Goal: Feedback & Contribution: Submit feedback/report problem

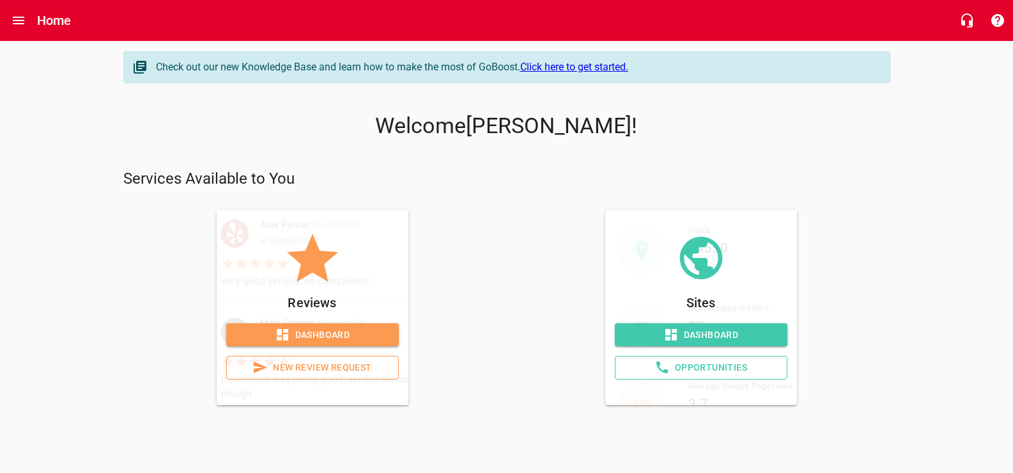
click at [353, 375] on span "New Review Request" at bounding box center [312, 367] width 151 height 16
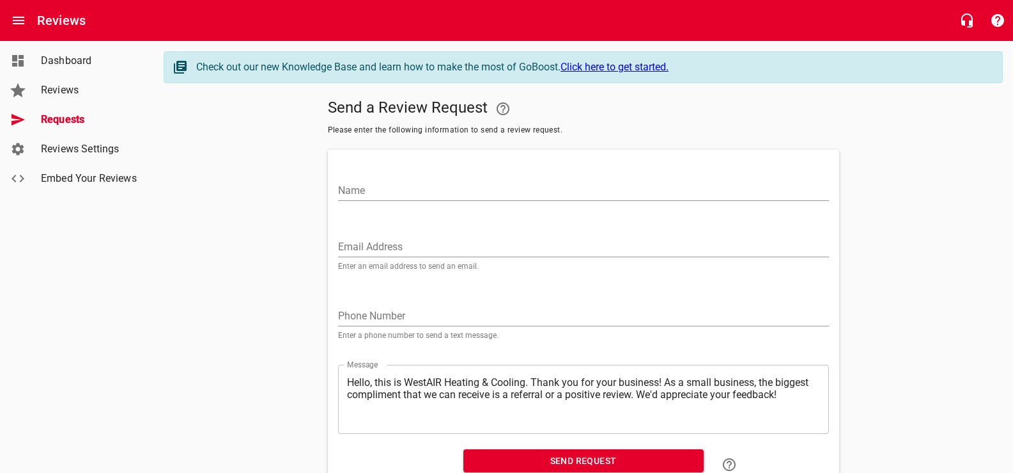
click at [428, 192] on input "Name" at bounding box center [583, 190] width 491 height 20
type input "[PERSON_NAME]"
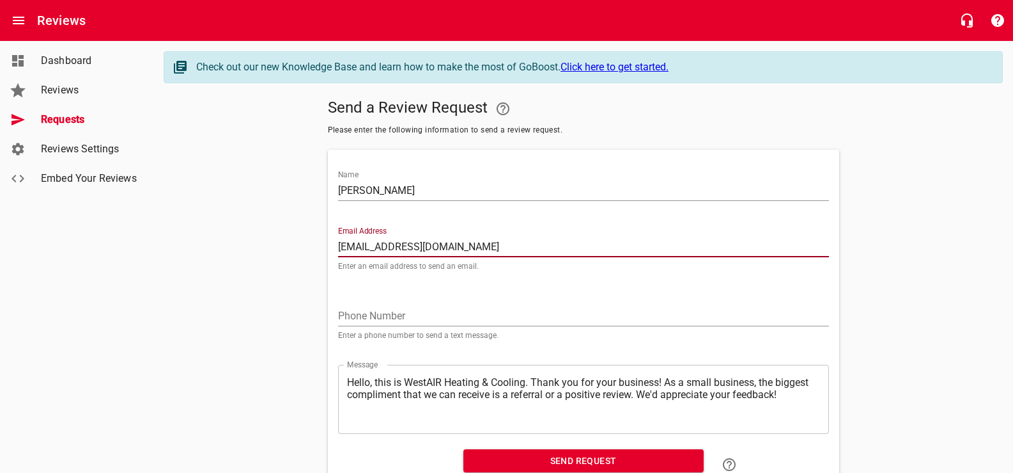
type input "[EMAIL_ADDRESS][DOMAIN_NAME]"
click at [419, 326] on input "tel" at bounding box center [583, 316] width 491 height 20
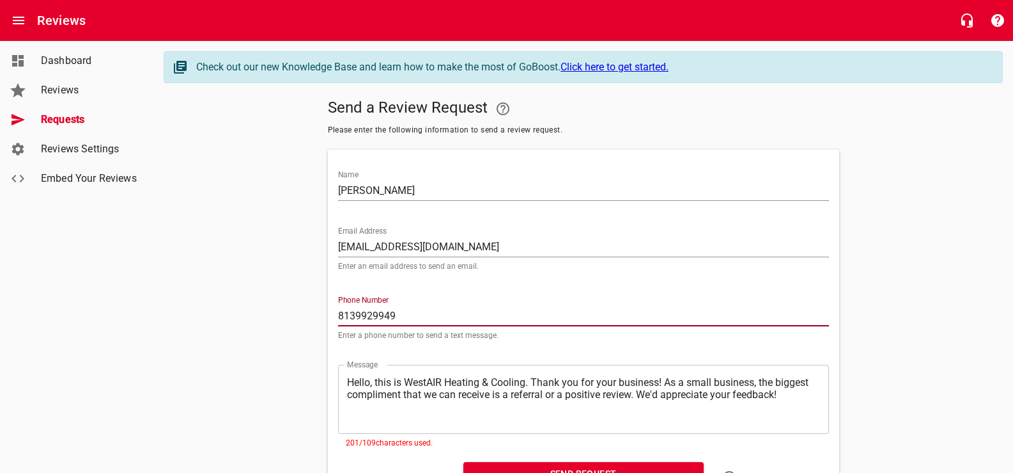
type input "8139929949"
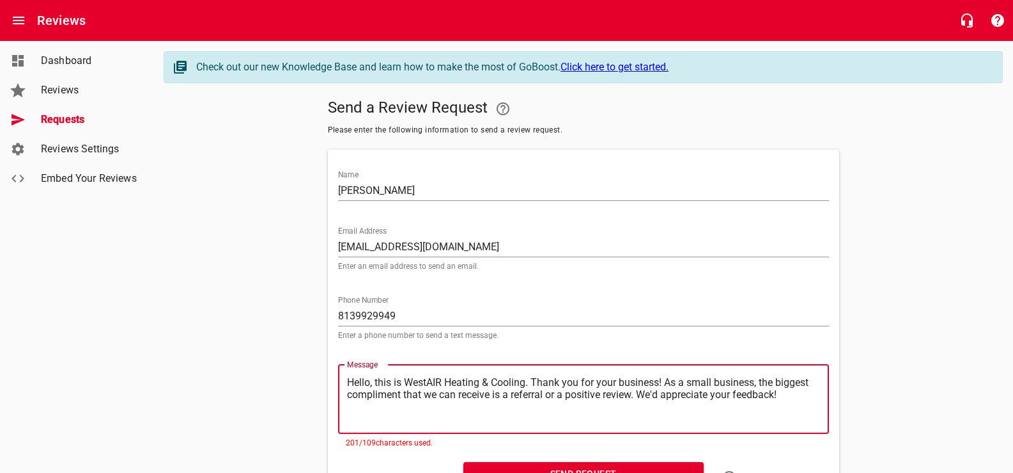
drag, startPoint x: 746, startPoint y: 404, endPoint x: 387, endPoint y: 441, distance: 360.0
click at [387, 421] on textarea "Hello, this is WestAIR Heating & Cooling. Thank you for your business! As a sma…" at bounding box center [583, 398] width 473 height 45
type textarea "Hello, this is WestAIR Heating & Cooling. Thank you for your business! We'd app…"
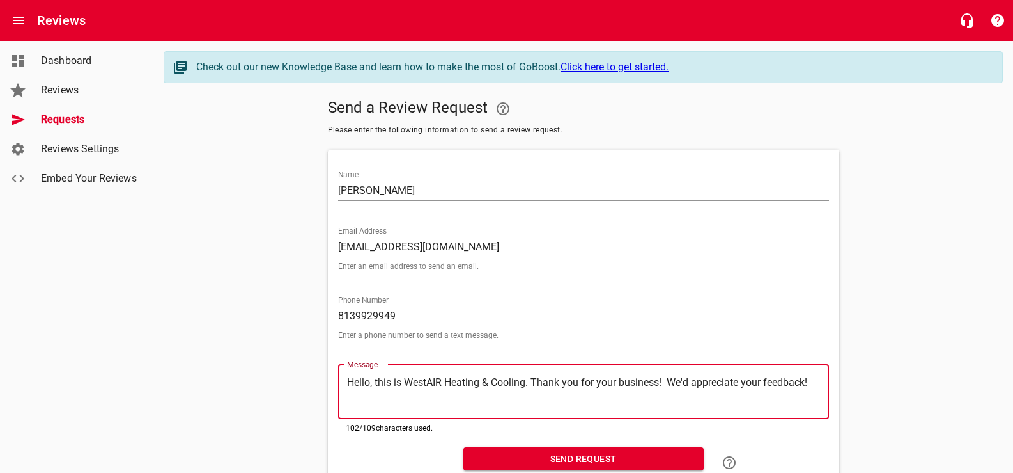
type textarea "Hello, this is WestAIR Heating & Cooling. Thank you for your business! We'd app…"
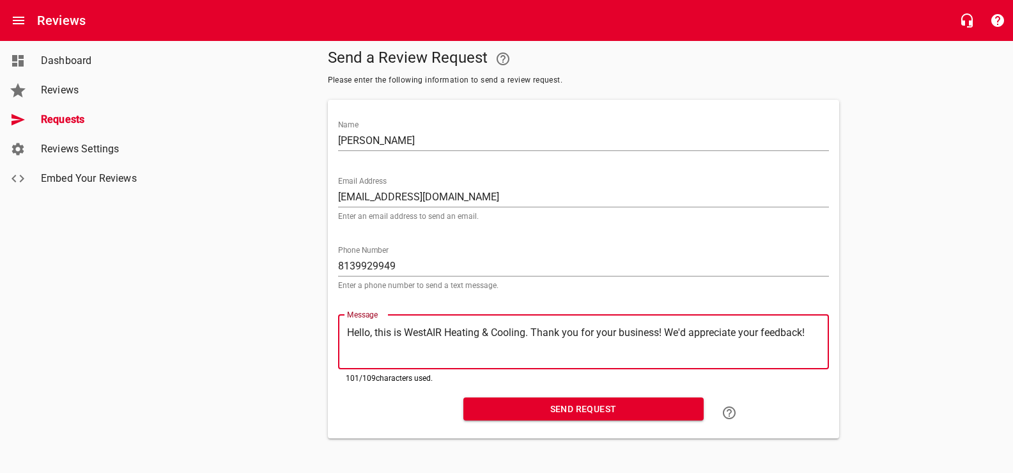
type textarea "Hello, this is WestAIR Heating & Cooling. Thank you for your business! We'd app…"
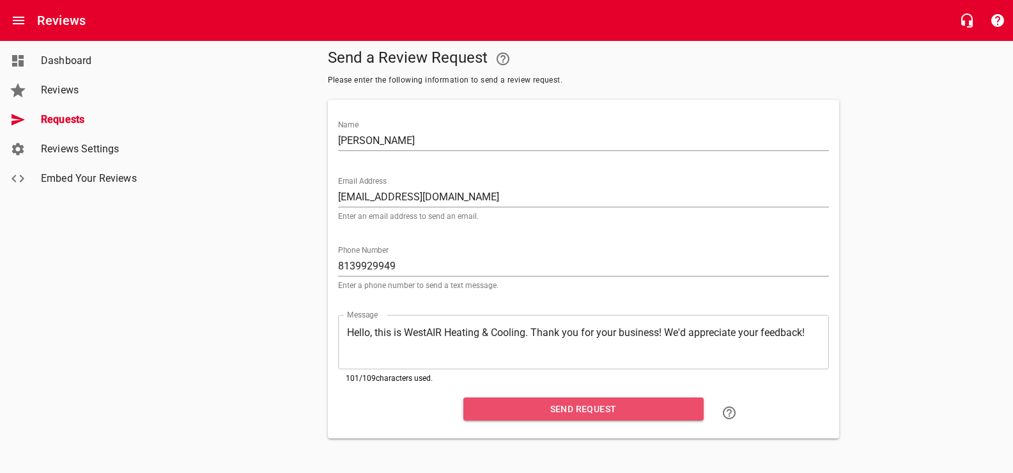
click at [554, 401] on span "Send Request" at bounding box center [584, 409] width 220 height 16
